Goal: Navigation & Orientation: Go to known website

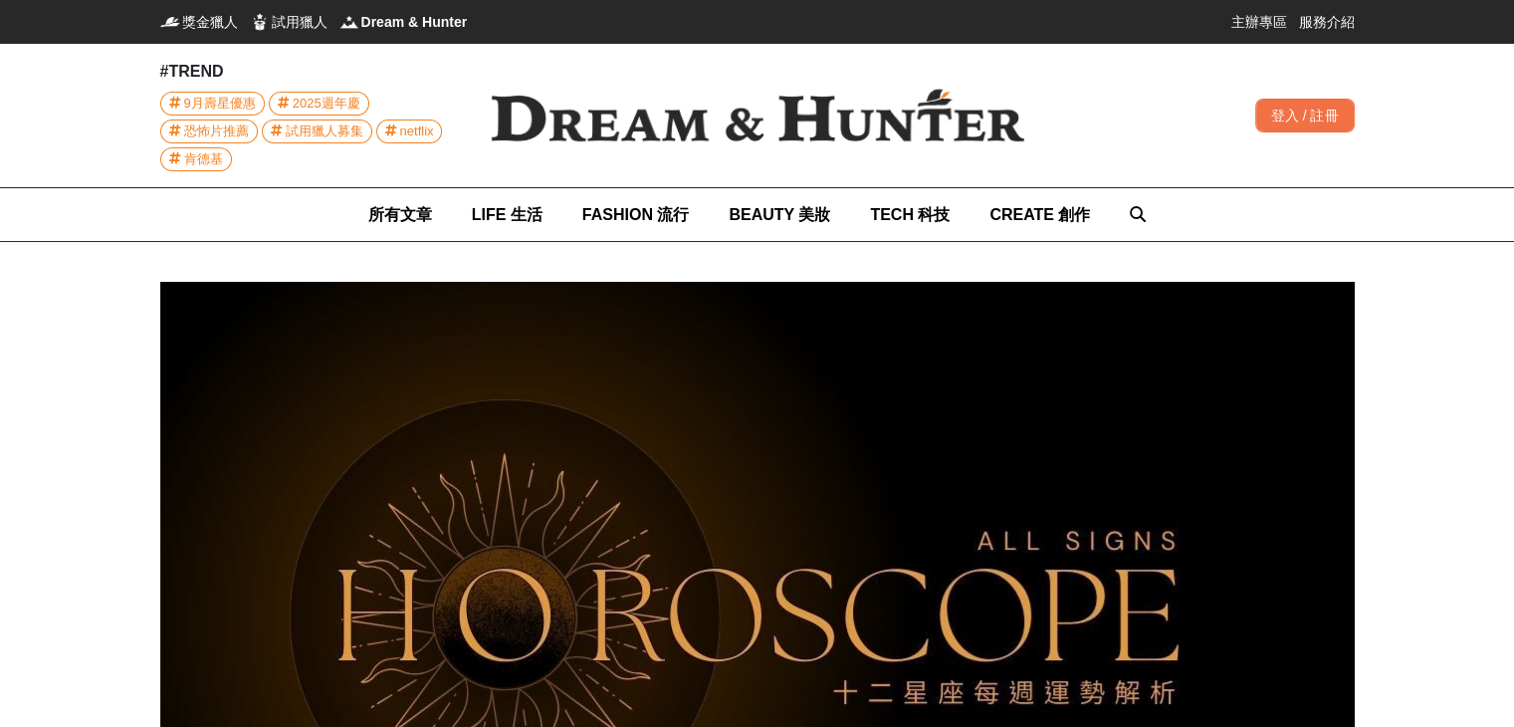
click at [573, 123] on img at bounding box center [757, 115] width 597 height 117
click at [185, 18] on span "獎金獵人" at bounding box center [210, 22] width 56 height 20
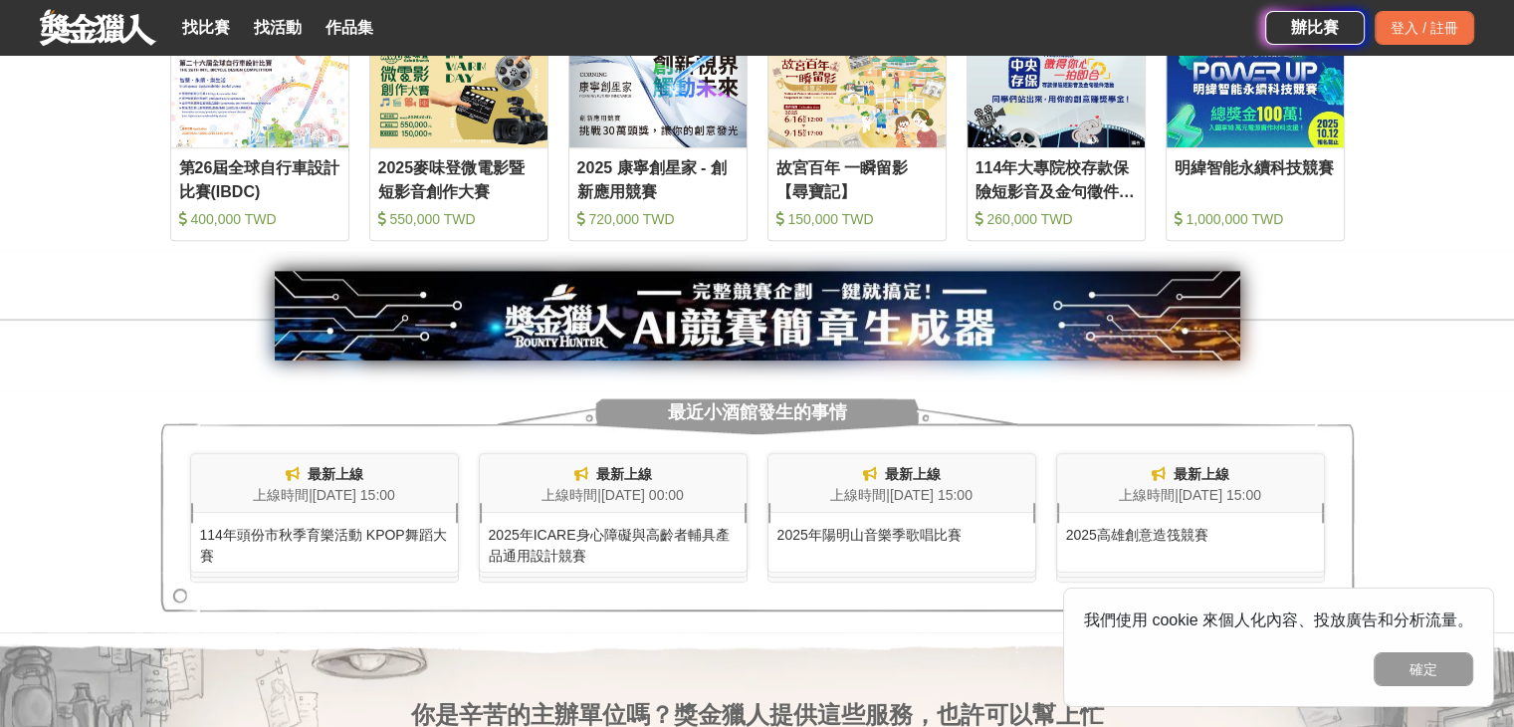
scroll to position [1195, 0]
